Goal: Navigation & Orientation: Find specific page/section

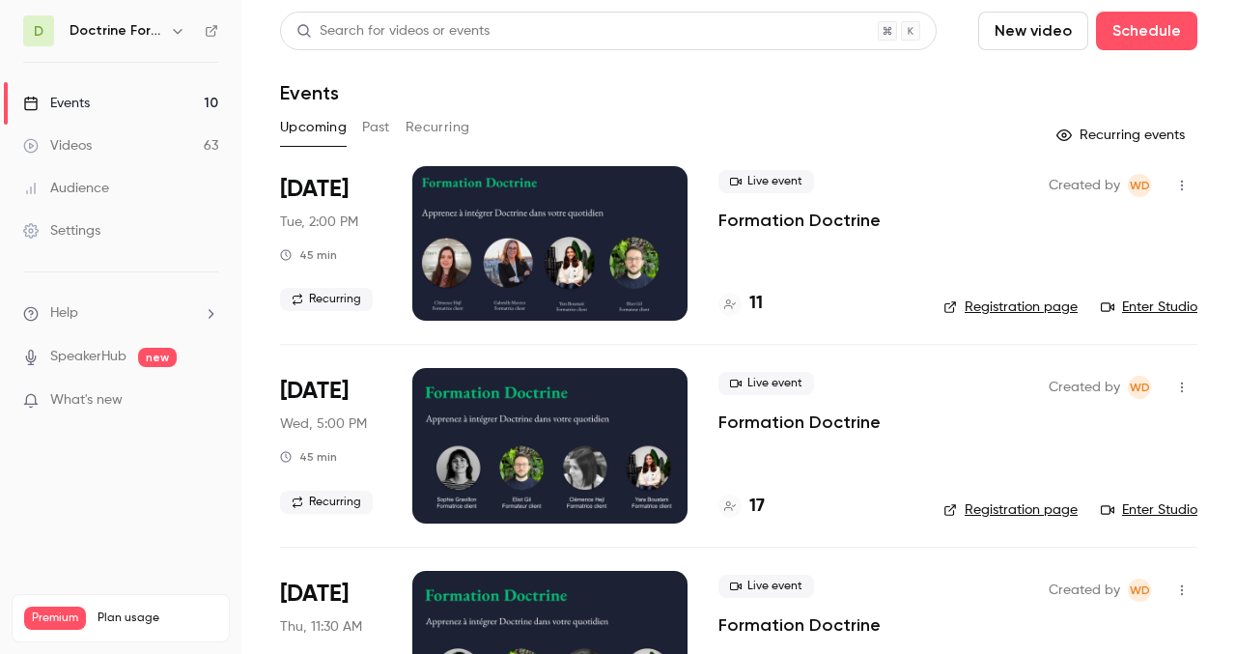
click at [173, 23] on icon "button" at bounding box center [177, 30] width 15 height 15
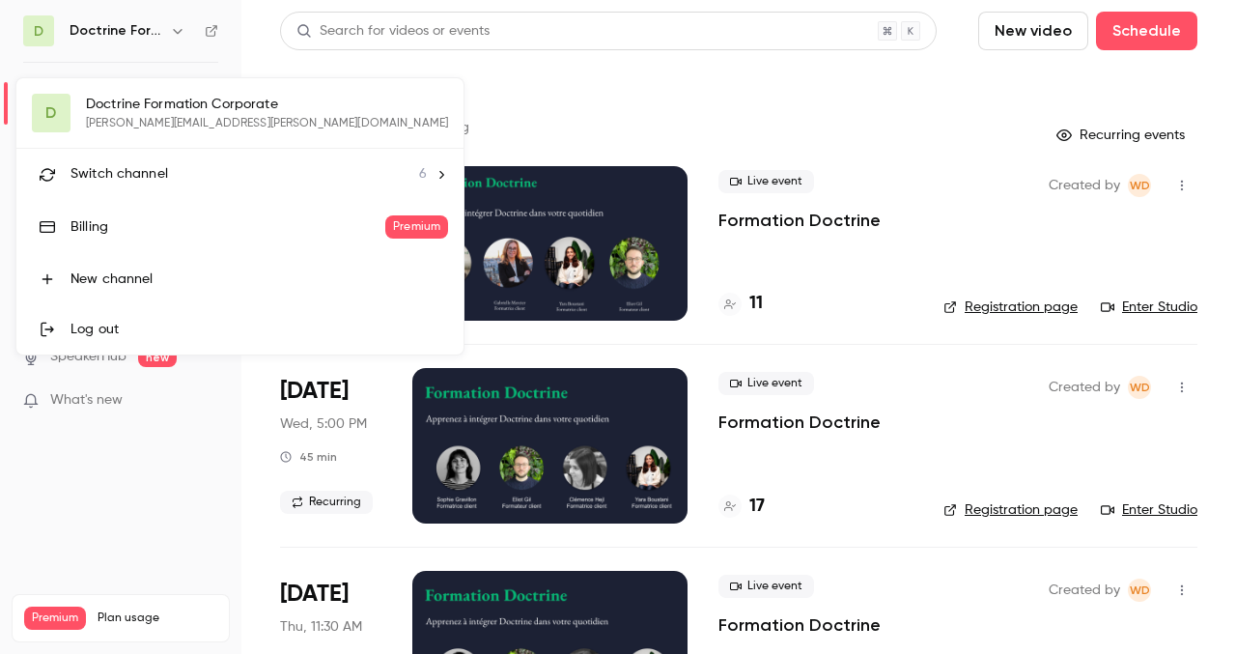
click at [537, 99] on div at bounding box center [618, 327] width 1236 height 654
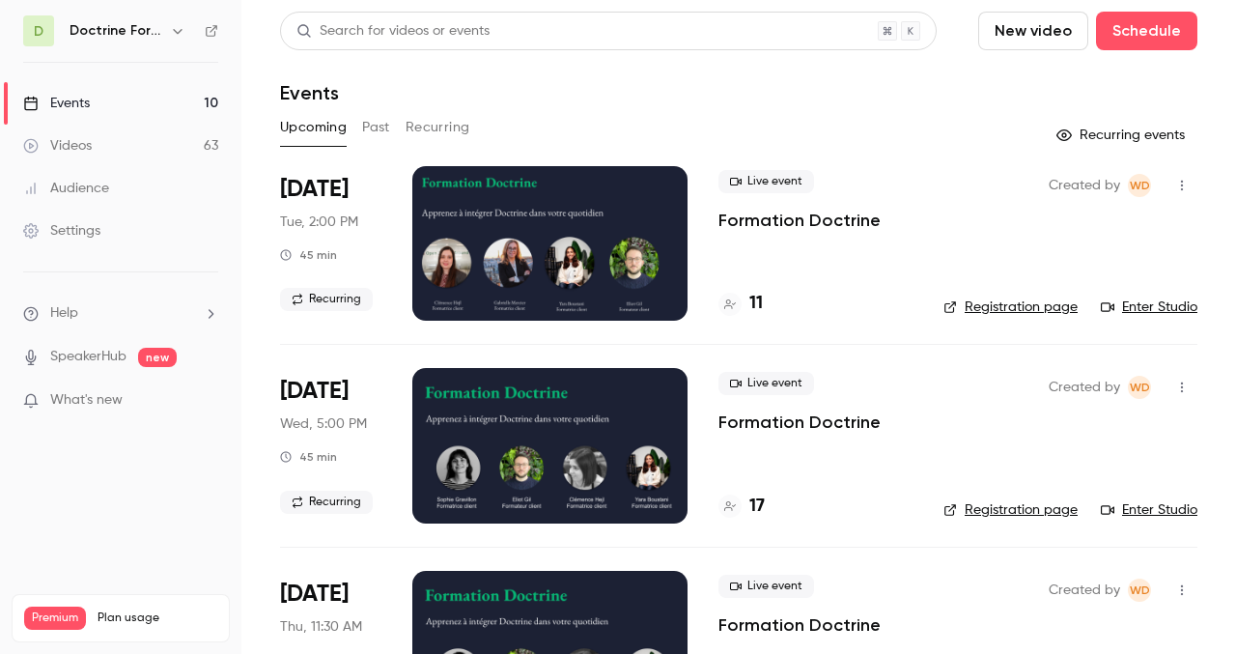
click at [150, 31] on h6 "Doctrine Formation Corporate" at bounding box center [116, 30] width 93 height 19
click at [173, 31] on icon "button" at bounding box center [177, 30] width 15 height 15
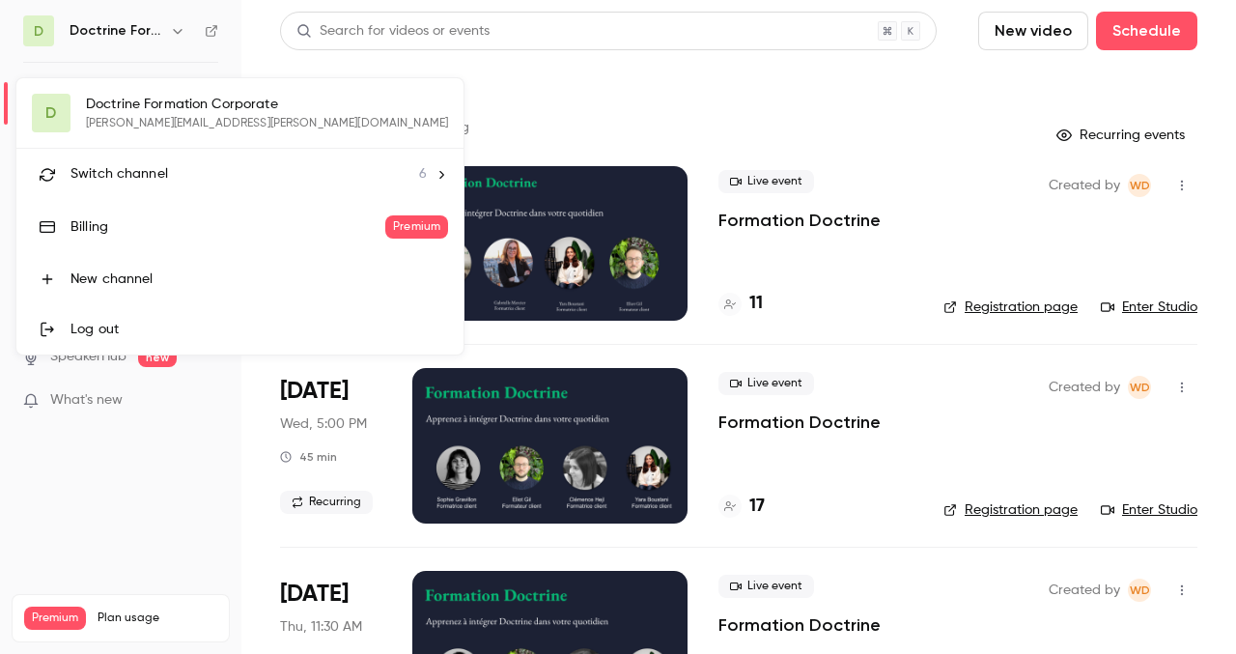
click at [185, 173] on div "Switch channel 6" at bounding box center [248, 174] width 356 height 20
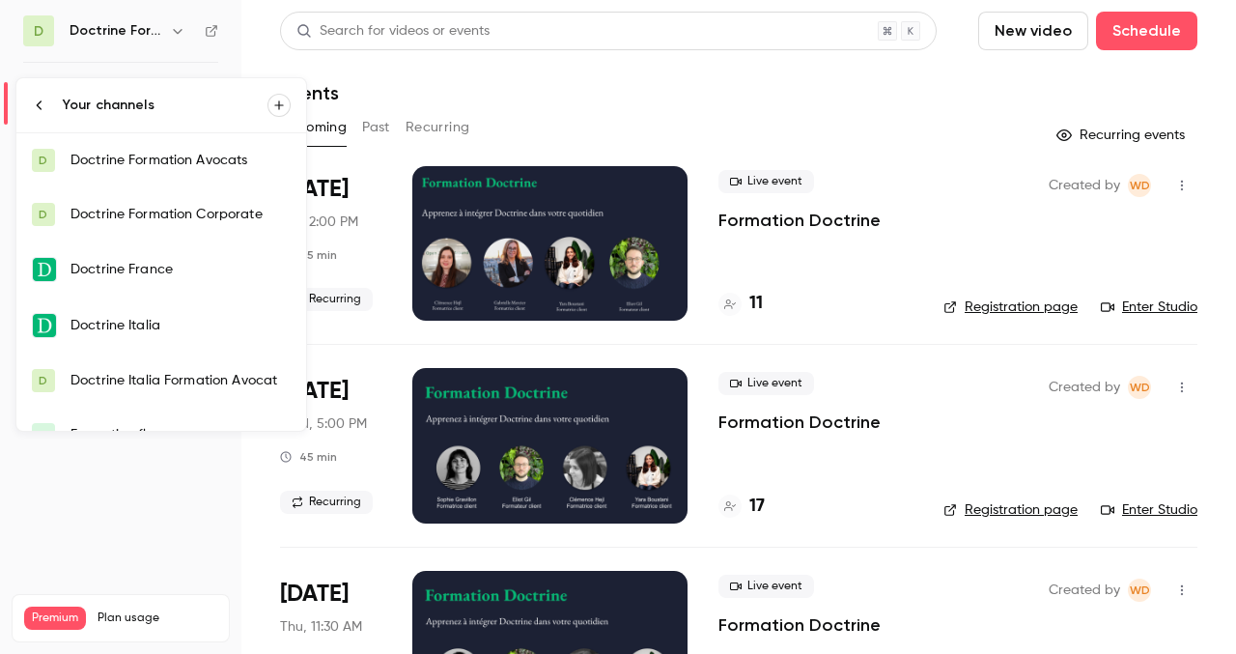
click at [190, 208] on div "Doctrine Formation Corporate" at bounding box center [180, 214] width 220 height 19
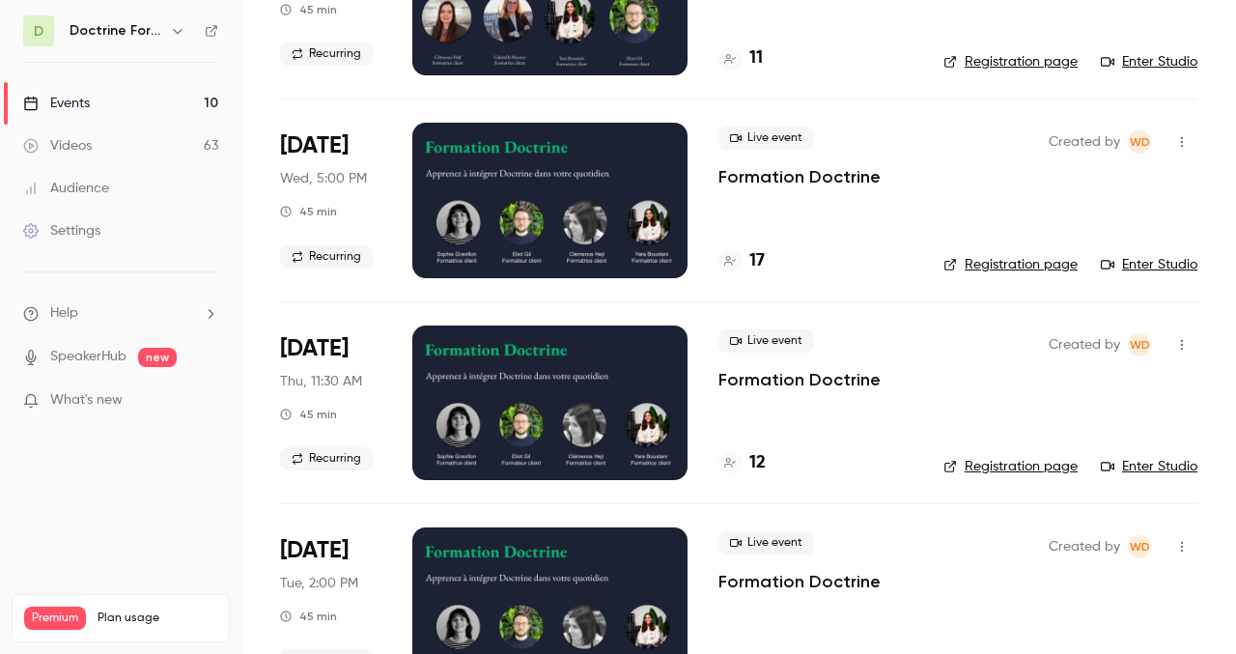
scroll to position [246, 0]
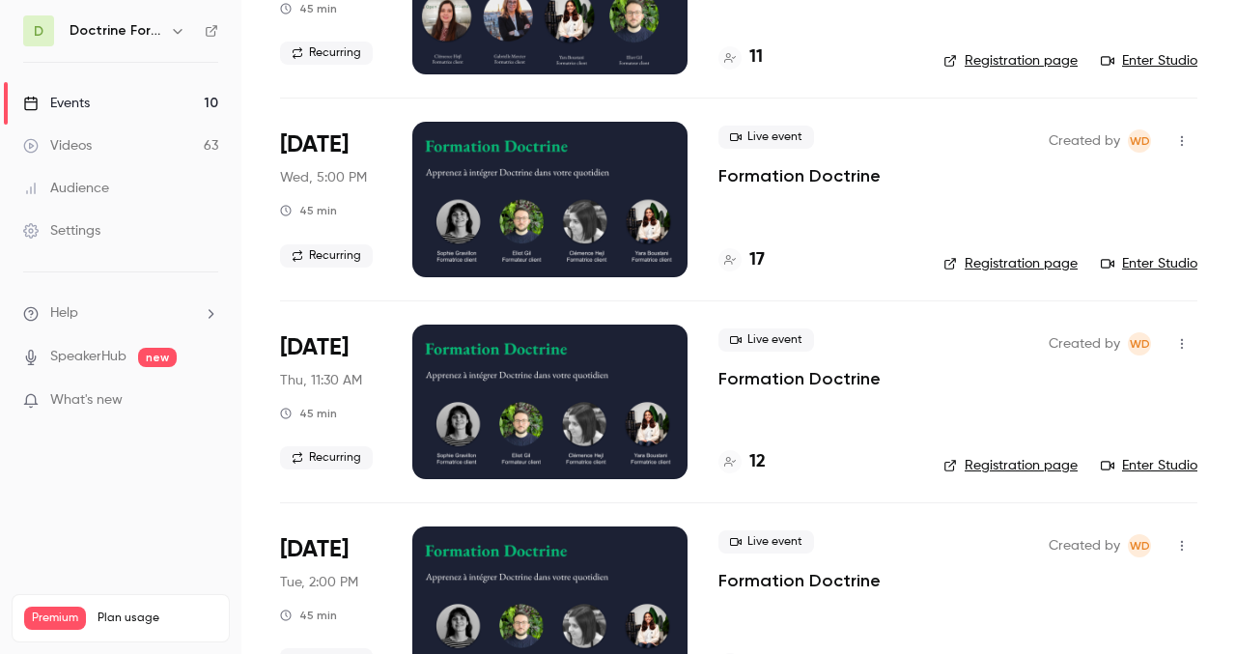
click at [1020, 464] on link "Registration page" at bounding box center [1010, 465] width 134 height 19
click at [998, 452] on div "Created by WD Registration page Enter Studio" at bounding box center [1070, 401] width 254 height 155
click at [1000, 465] on link "Registration page" at bounding box center [1010, 465] width 134 height 19
